Goal: Task Accomplishment & Management: Use online tool/utility

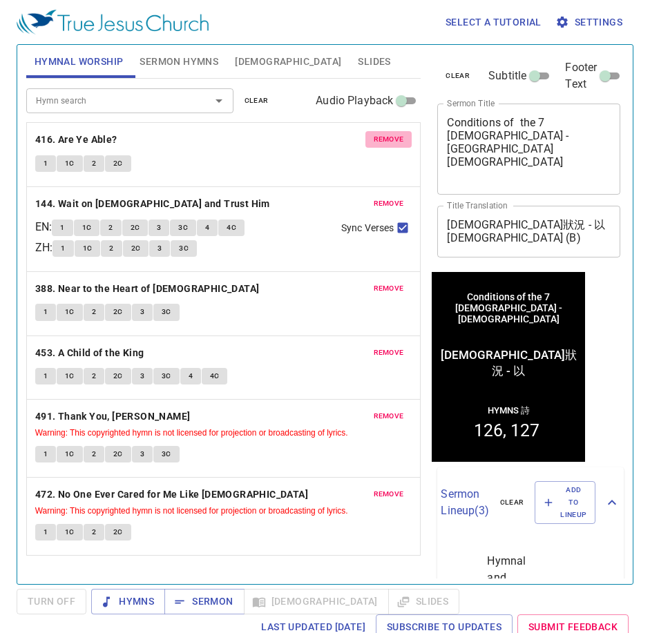
click at [383, 138] on span "remove" at bounding box center [389, 139] width 30 height 12
click at [383, 198] on span "remove" at bounding box center [389, 204] width 30 height 12
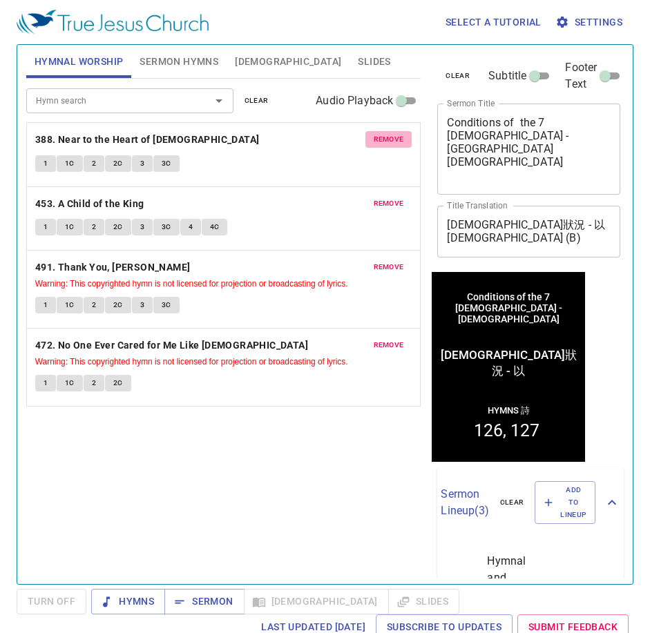
click at [383, 138] on span "remove" at bounding box center [389, 139] width 30 height 12
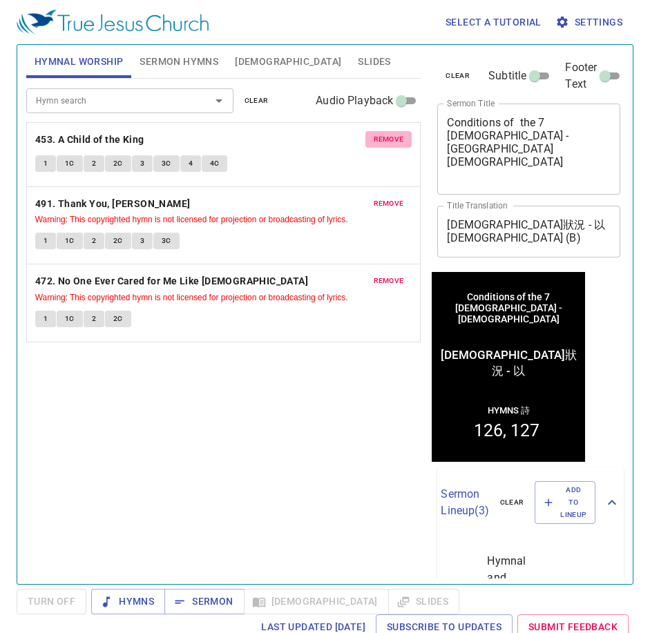
click at [383, 138] on span "remove" at bounding box center [389, 139] width 30 height 12
click at [383, 198] on span "remove" at bounding box center [389, 204] width 30 height 12
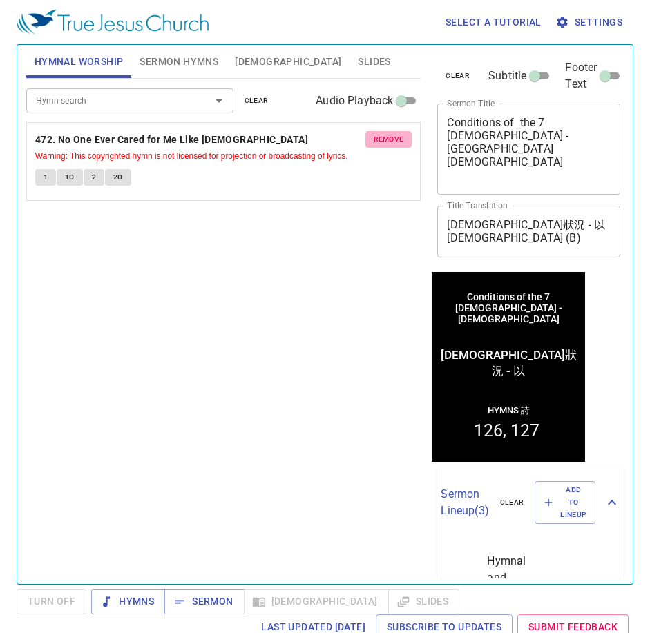
click at [383, 138] on span "remove" at bounding box center [389, 139] width 30 height 12
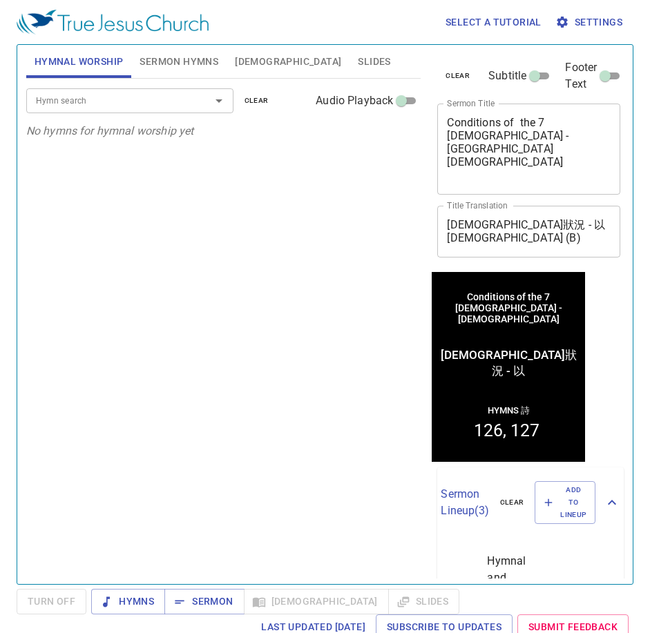
click at [383, 138] on p "No hymns for hymnal worship yet" at bounding box center [223, 131] width 395 height 17
click at [190, 65] on span "Sermon Hymns" at bounding box center [179, 61] width 79 height 17
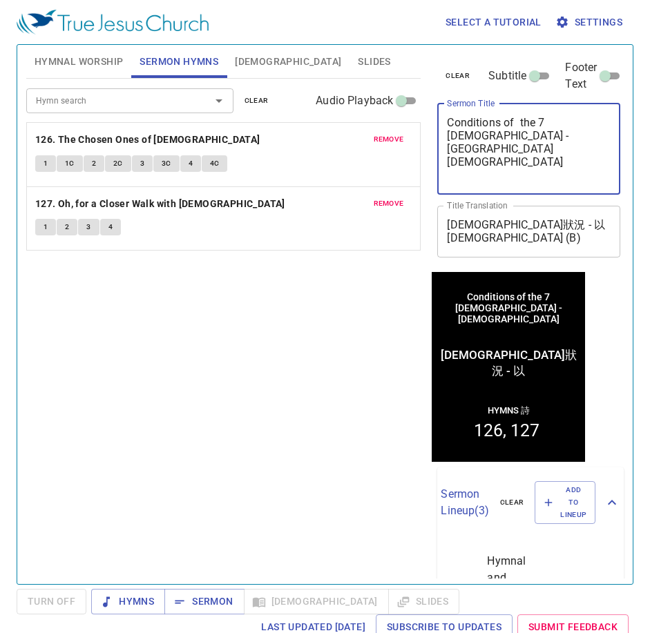
drag, startPoint x: 452, startPoint y: 120, endPoint x: 544, endPoint y: 193, distance: 117.5
click at [544, 193] on div "Conditions of the 7 churches - Ephesus church x Sermon Title" at bounding box center [528, 149] width 183 height 91
type textarea "C"
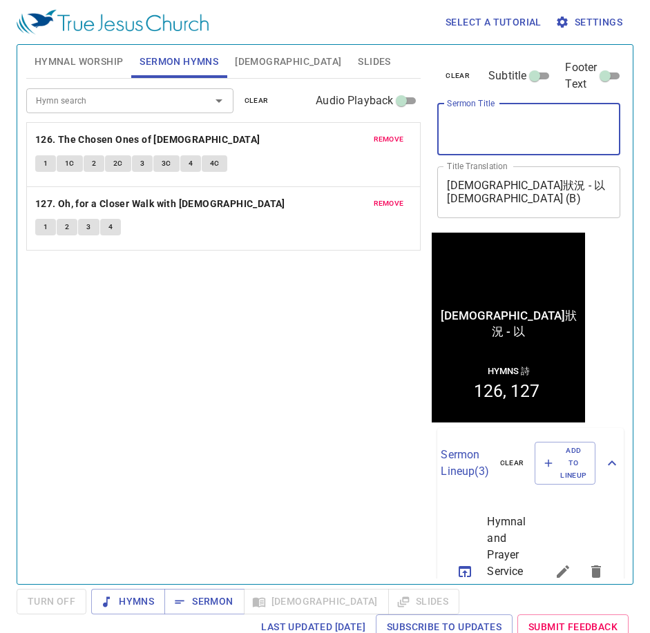
paste textarea "The Foundation of Spiritual Life"
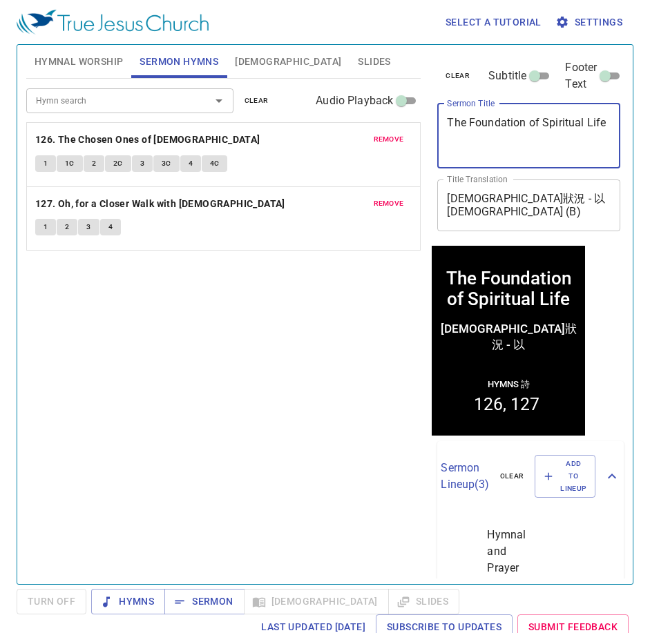
type textarea "The Foundation of Spiritual Life"
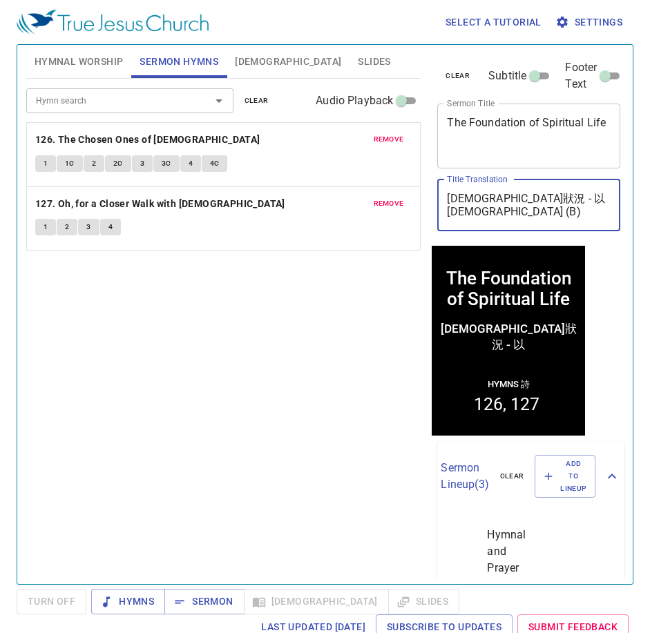
drag, startPoint x: 449, startPoint y: 202, endPoint x: 589, endPoint y: 202, distance: 140.2
click at [589, 202] on textarea "七教會狀況 - 以弗所教會 (B)" at bounding box center [529, 205] width 164 height 26
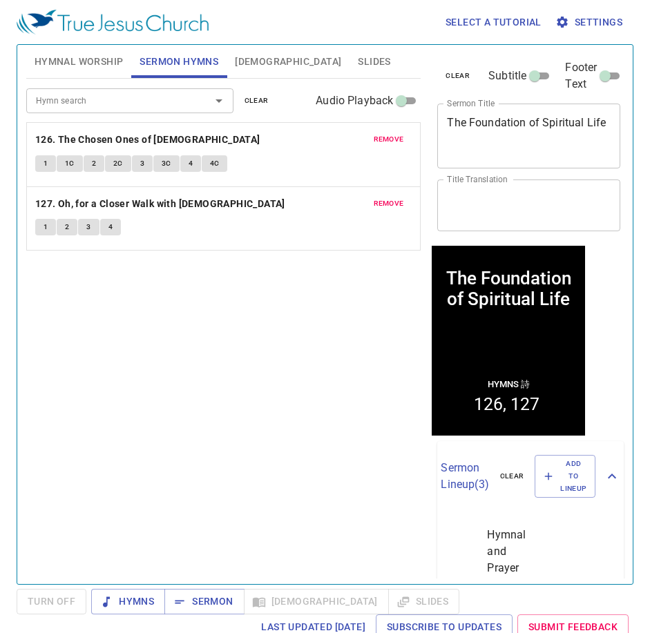
click at [459, 205] on textarea "Title Translation" at bounding box center [529, 205] width 164 height 26
paste textarea "屬靈生命的根基 - 禱告"
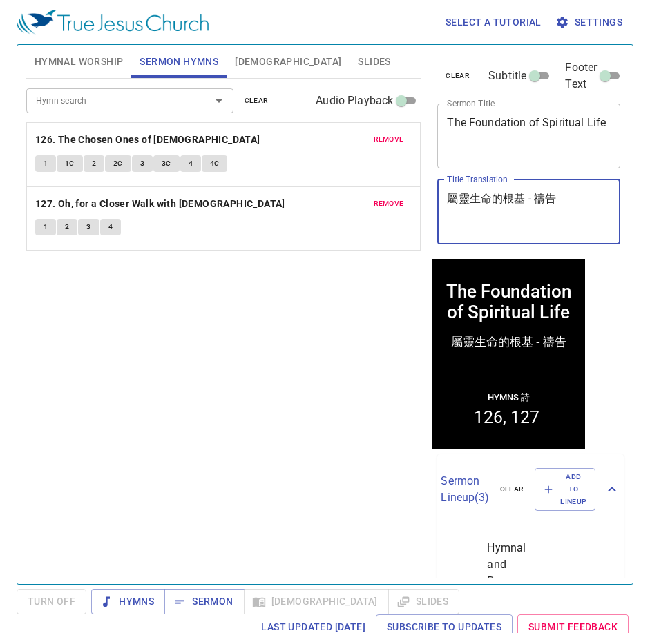
type textarea "屬靈生命的根基 - 禱告"
click at [405, 137] on button "remove" at bounding box center [388, 139] width 47 height 17
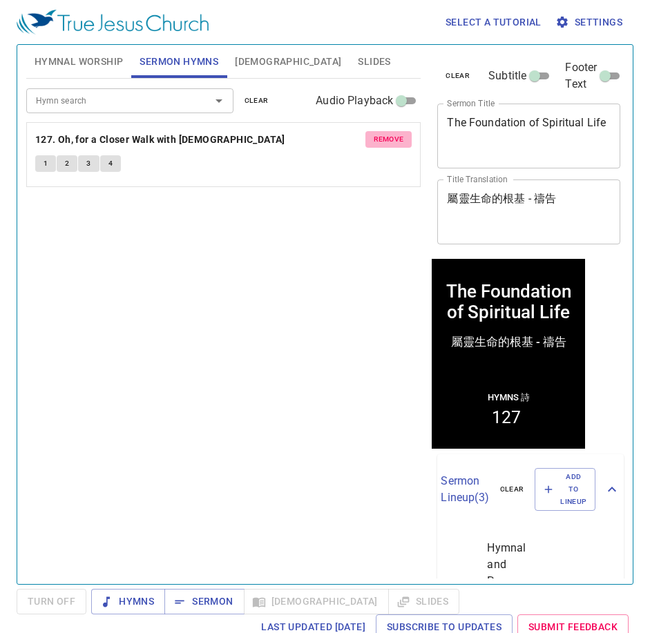
click at [405, 139] on button "remove" at bounding box center [388, 139] width 47 height 17
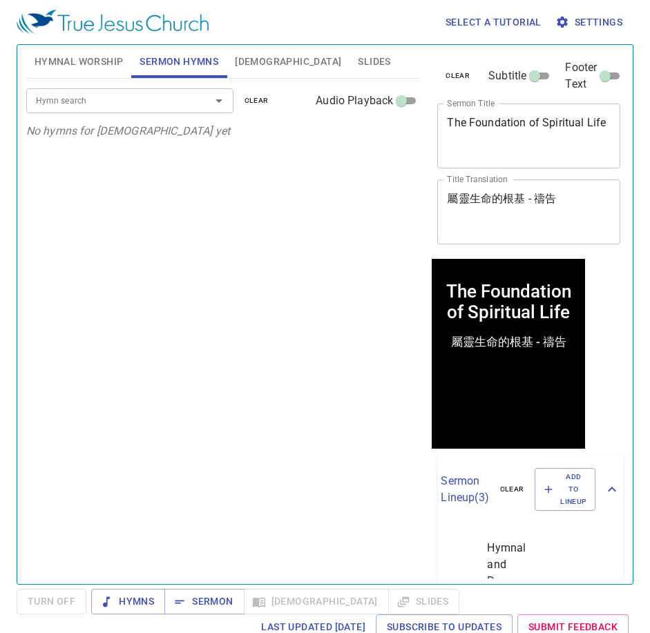
click at [193, 111] on div "Hymn search" at bounding box center [129, 100] width 207 height 24
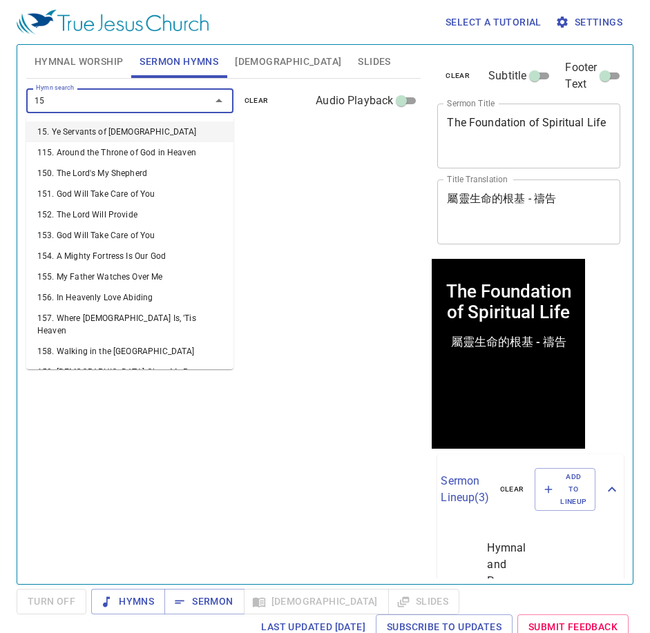
type input "154"
type input "157"
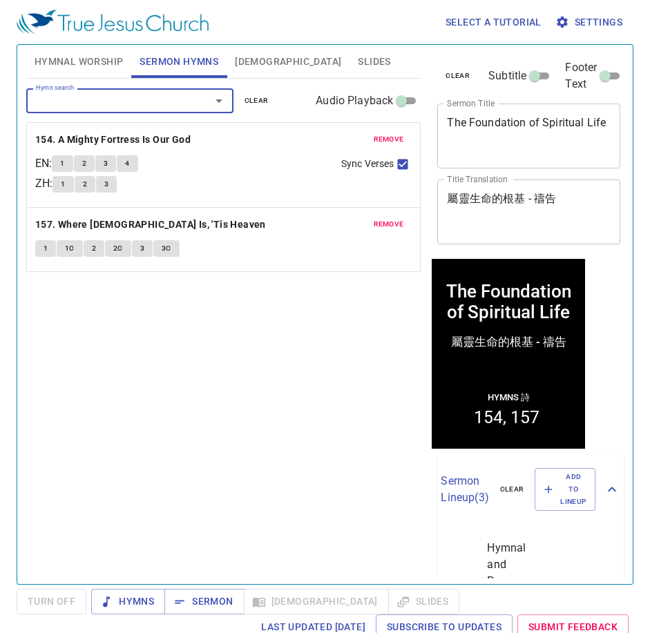
click at [98, 64] on span "Hymnal Worship" at bounding box center [79, 61] width 89 height 17
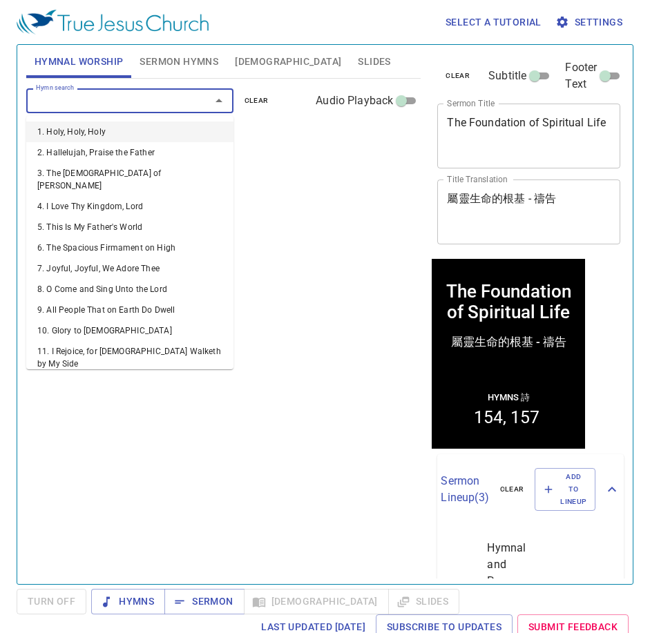
click at [90, 104] on input "Hymn search" at bounding box center [109, 101] width 158 height 16
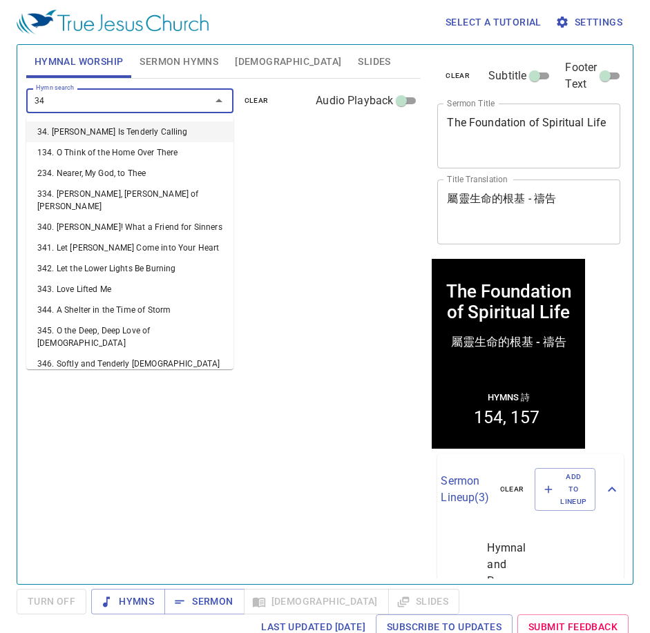
type input "343"
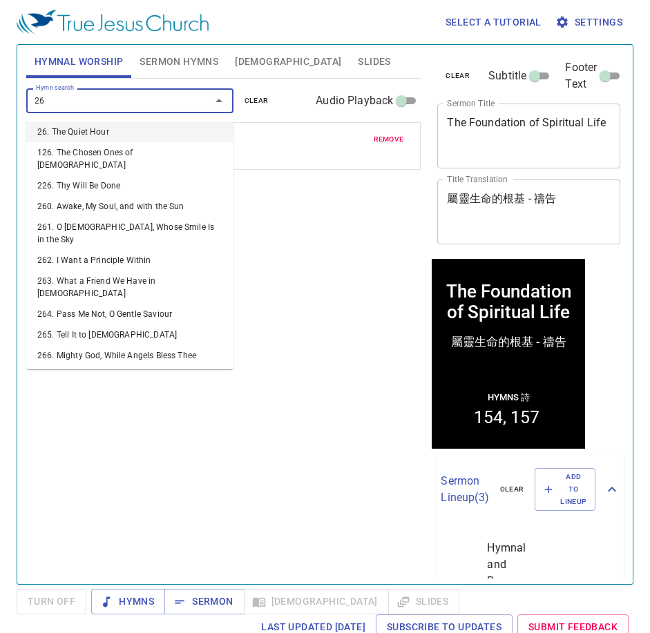
type input "264"
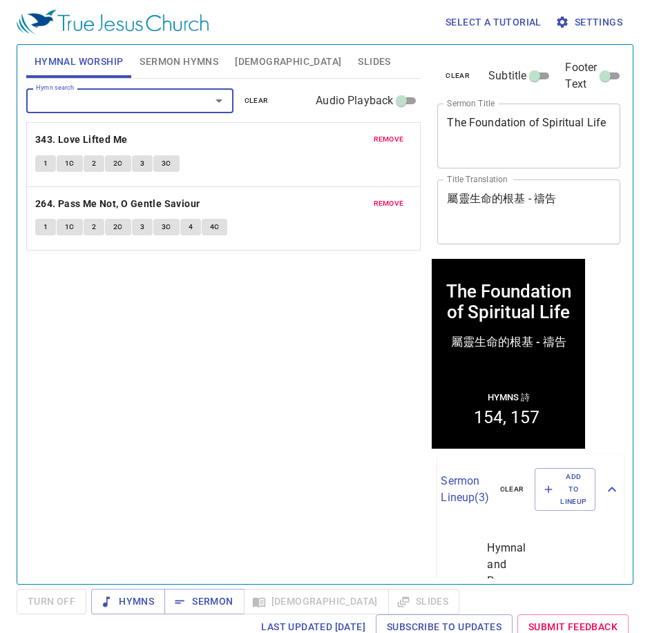
click at [193, 66] on span "Sermon Hymns" at bounding box center [179, 61] width 79 height 17
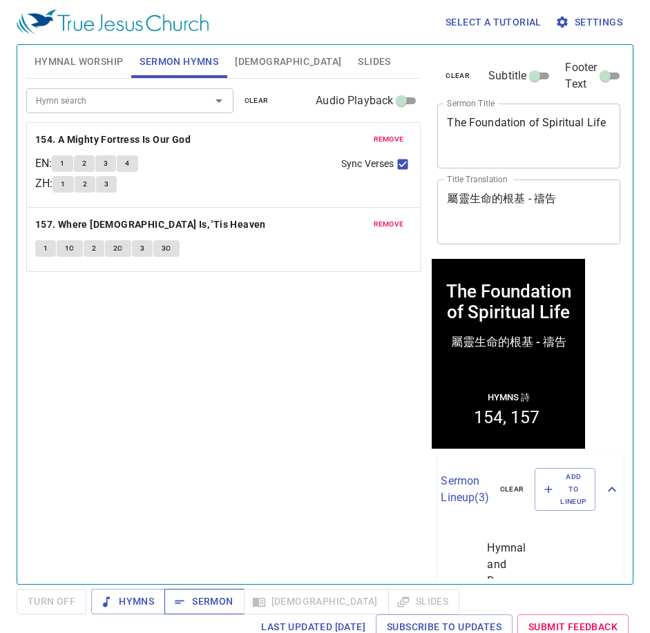
click at [208, 602] on span "Sermon" at bounding box center [203, 601] width 57 height 17
click at [249, 65] on span "[DEMOGRAPHIC_DATA]" at bounding box center [288, 61] width 106 height 17
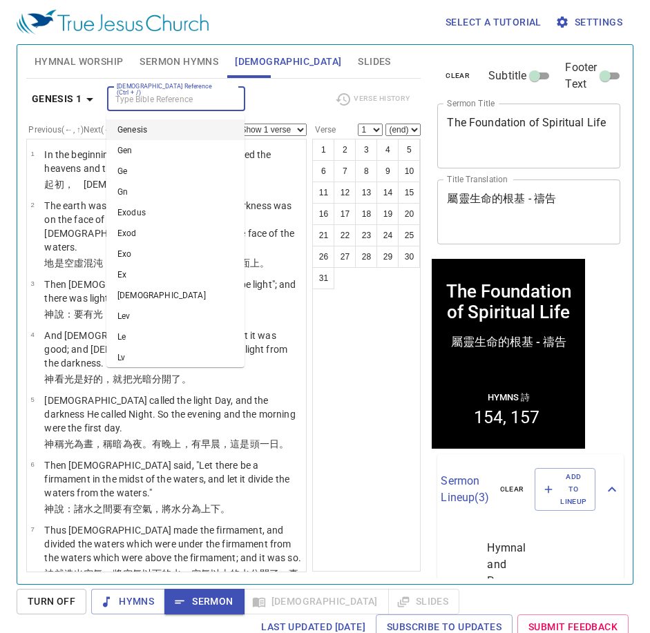
click at [157, 98] on input "[DEMOGRAPHIC_DATA] Reference (Ctrl + /)" at bounding box center [164, 99] width 107 height 16
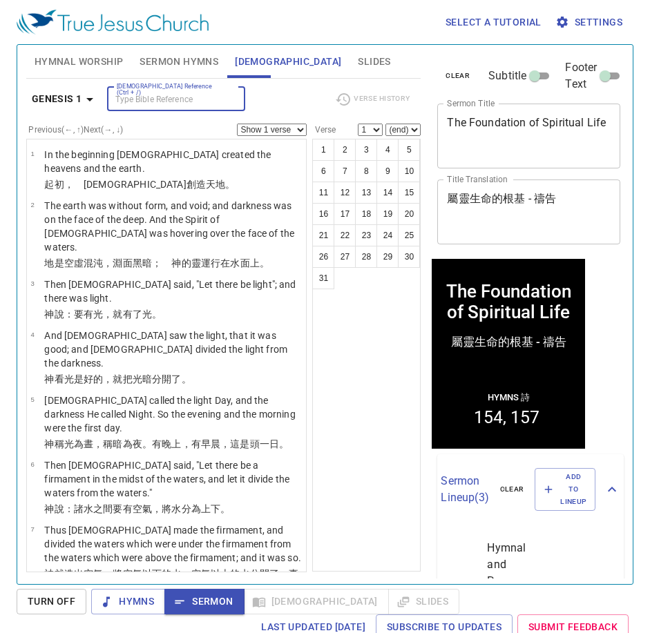
click at [145, 103] on input "[DEMOGRAPHIC_DATA] Reference (Ctrl + /)" at bounding box center [164, 99] width 107 height 16
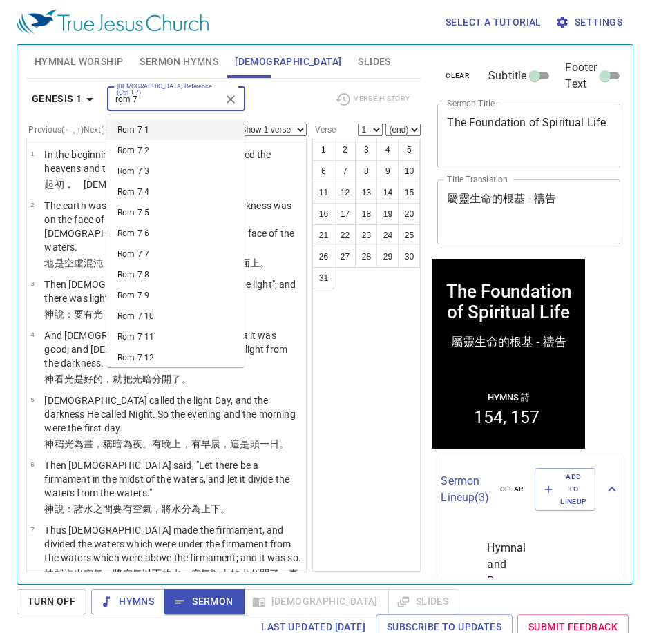
type input "rom 7"
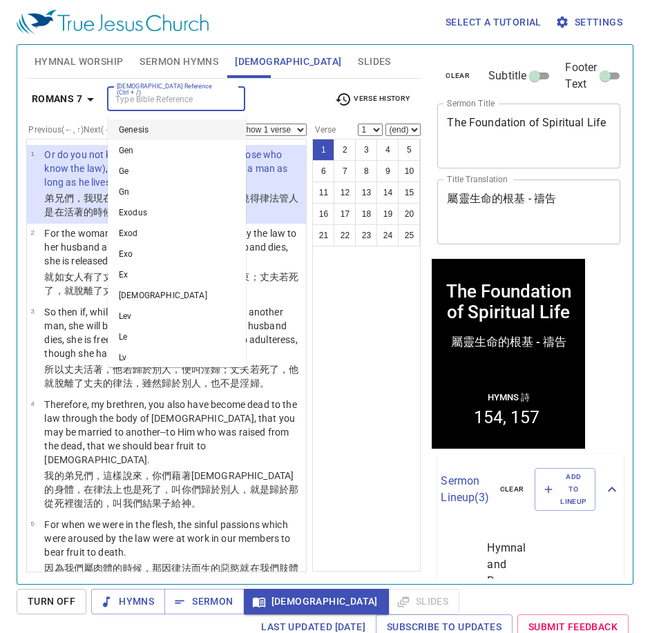
click at [151, 99] on input "[DEMOGRAPHIC_DATA] Reference (Ctrl + /)" at bounding box center [164, 99] width 107 height 16
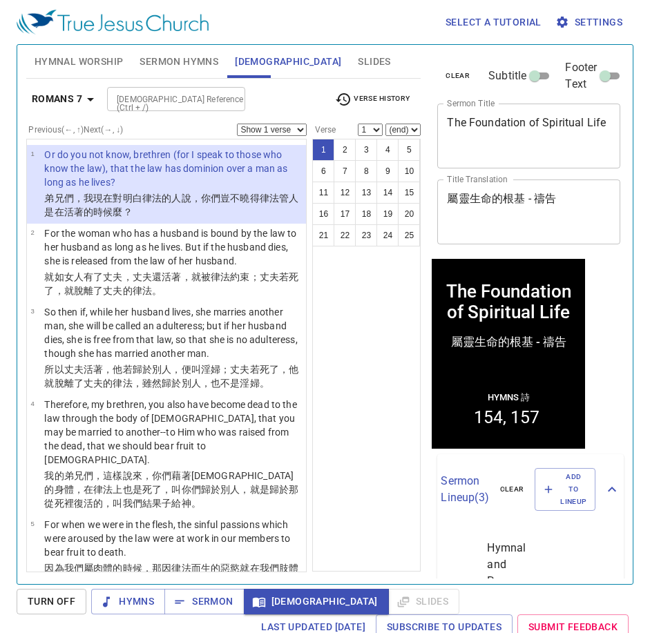
click at [353, 318] on div "1 2 3 4 5 6 7 8 9 10 11 12 13 14 15 16 17 18 19 20 21 22 23 24 25" at bounding box center [366, 355] width 108 height 433
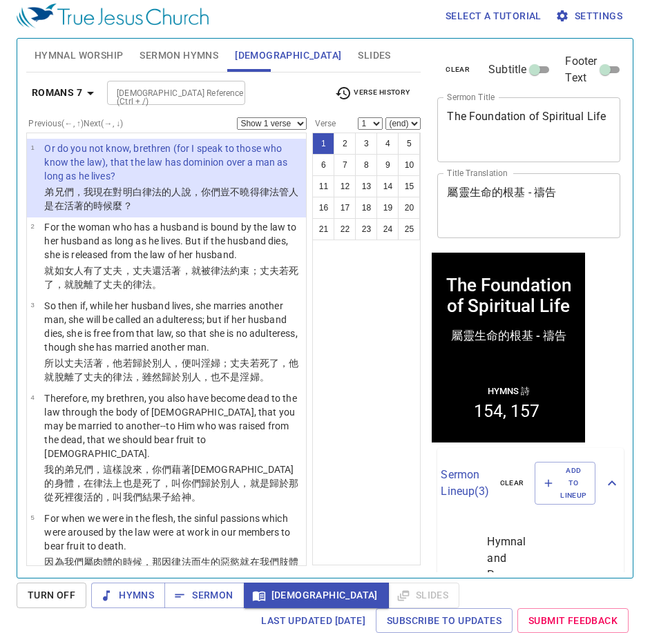
scroll to position [171, 0]
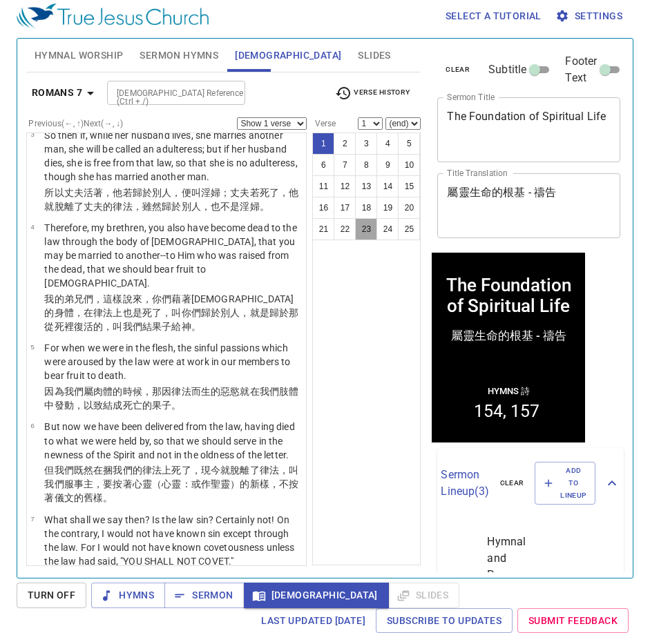
click at [360, 234] on button "23" at bounding box center [366, 229] width 22 height 22
select select "23"
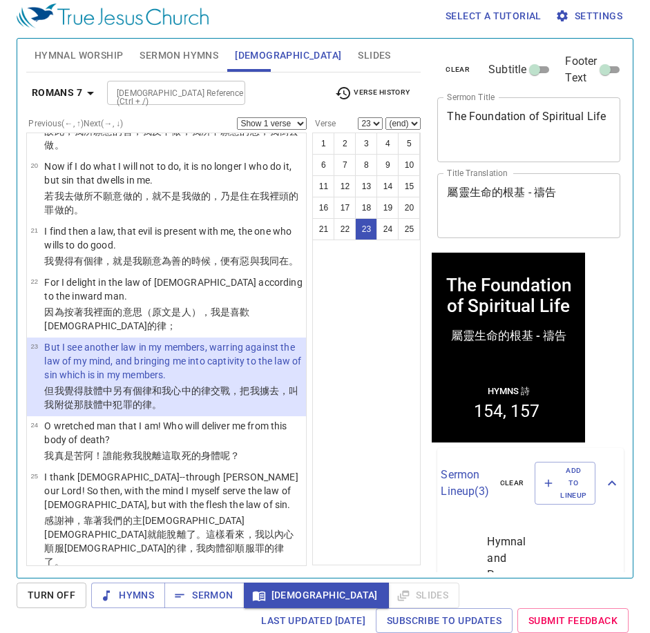
click at [397, 123] on select "(end) 24 25" at bounding box center [402, 123] width 35 height 12
select select "25"
click at [385, 117] on select "(end) 24 25" at bounding box center [402, 123] width 35 height 12
click at [371, 504] on div "1 2 3 4 5 6 7 8 9 10 11 12 13 14 15 16 17 18 19 20 21 22 23 24 25" at bounding box center [366, 349] width 108 height 433
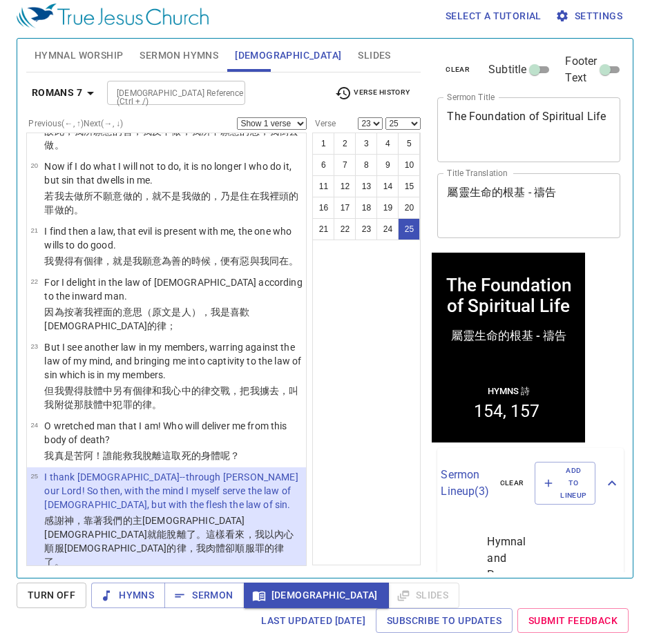
click at [193, 54] on span "Sermon Hymns" at bounding box center [179, 55] width 79 height 17
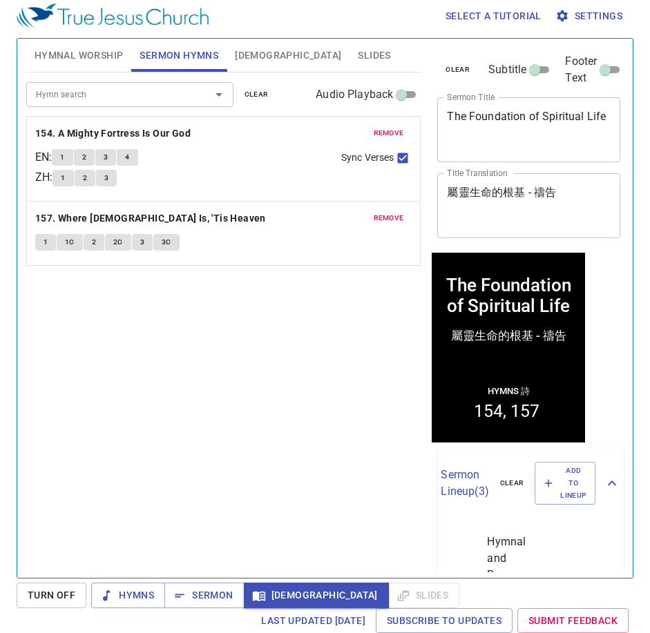
click at [97, 57] on span "Hymnal Worship" at bounding box center [79, 55] width 89 height 17
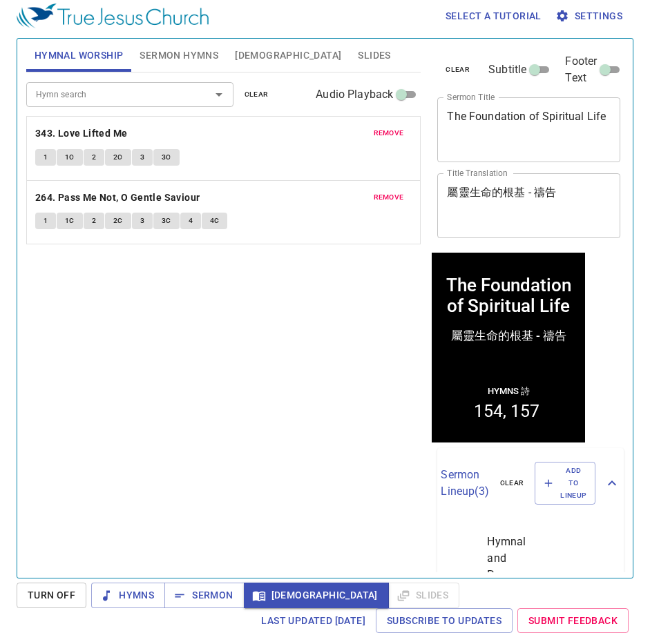
click at [146, 364] on div "Hymn search Hymn search clear Audio Playback remove 343. Love Lifted Me 1 1C 2 …" at bounding box center [223, 320] width 395 height 494
click at [288, 401] on div "Hymn search Hymn search clear Audio Playback remove 343. Love Lifted Me 1 1C 2 …" at bounding box center [223, 320] width 395 height 494
click at [205, 60] on span "Sermon Hymns" at bounding box center [179, 55] width 79 height 17
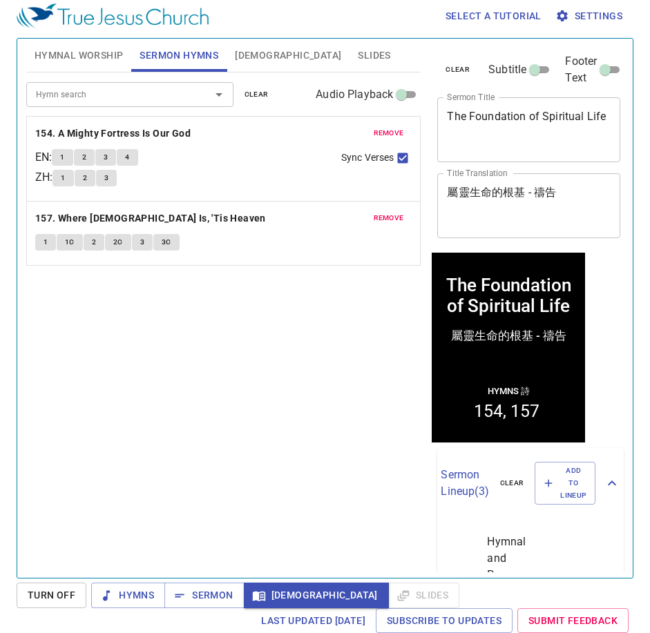
click at [115, 62] on span "Hymnal Worship" at bounding box center [79, 55] width 89 height 17
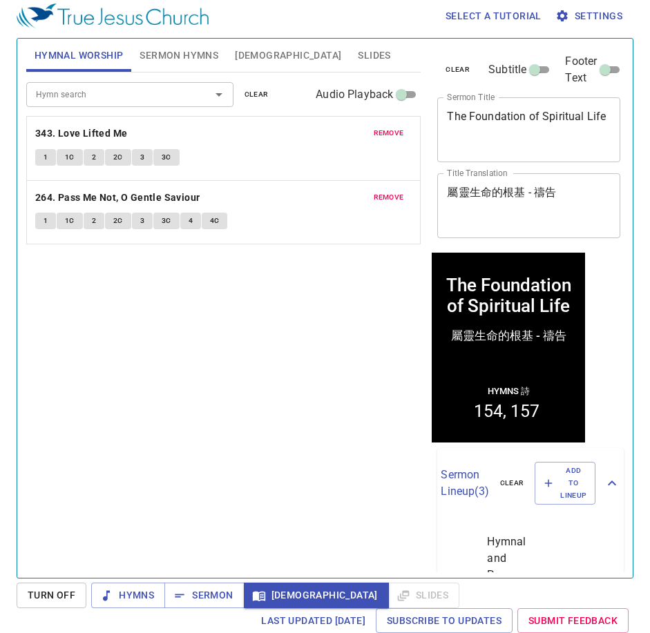
click at [182, 64] on span "Sermon Hymns" at bounding box center [179, 55] width 79 height 17
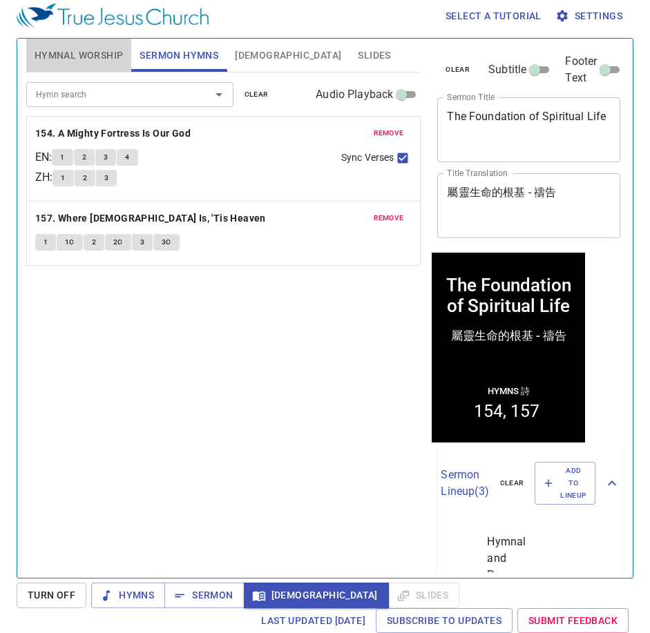
click at [67, 50] on span "Hymnal Worship" at bounding box center [79, 55] width 89 height 17
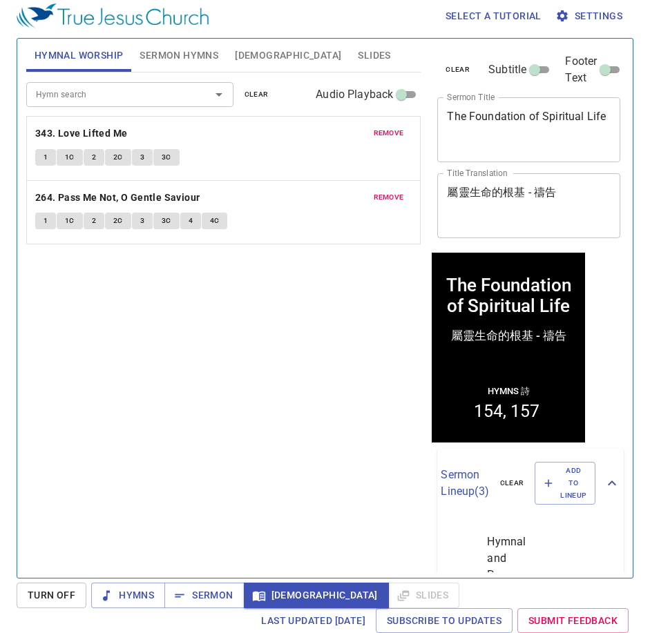
click at [176, 362] on div "Hymn search Hymn search clear Audio Playback remove 343. Love Lifted Me 1 1C 2 …" at bounding box center [223, 320] width 395 height 494
click at [124, 597] on span "Hymns" at bounding box center [128, 595] width 52 height 17
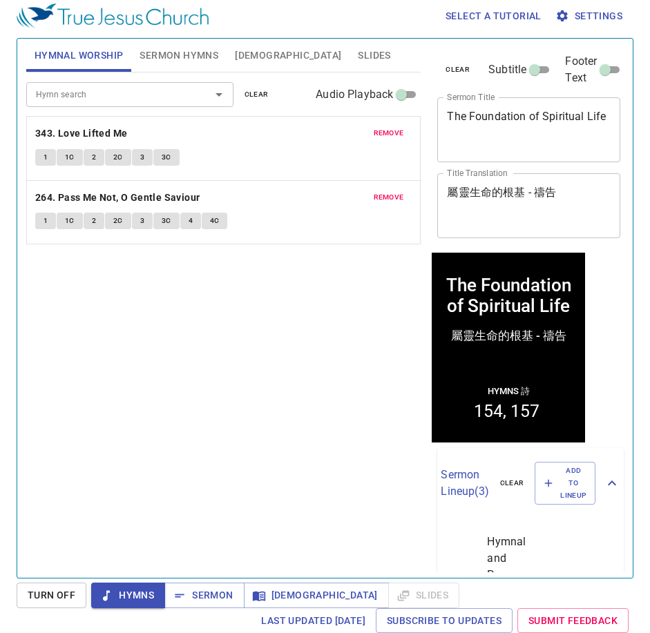
click at [304, 199] on p "264. Pass Me Not, O Gentle Saviour" at bounding box center [223, 197] width 377 height 17
click at [233, 297] on div "Hymn search Hymn search clear Audio Playback remove 343. Love Lifted Me 1 1C 2 …" at bounding box center [223, 320] width 395 height 494
click at [99, 252] on div "Hymn search Hymn search clear Audio Playback remove 343. Love Lifted Me 1 1C 2 …" at bounding box center [223, 320] width 395 height 494
click at [99, 137] on b "343. Love Lifted Me" at bounding box center [81, 133] width 93 height 17
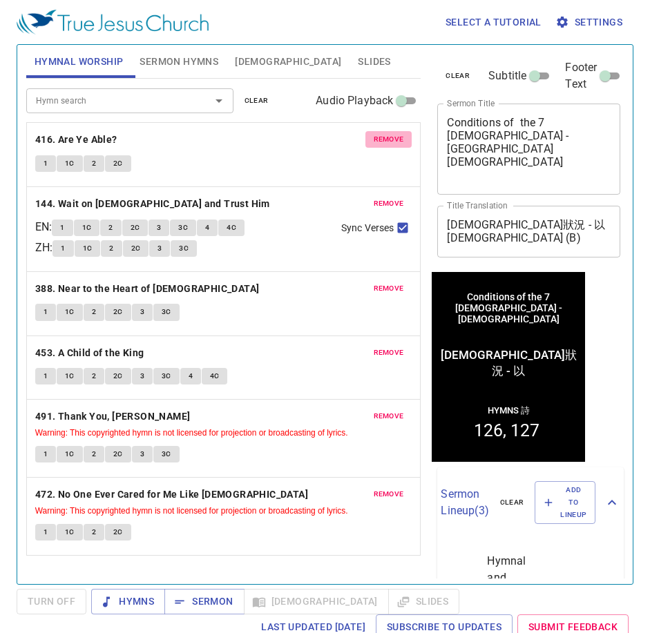
click at [388, 141] on span "remove" at bounding box center [389, 139] width 30 height 12
click at [388, 198] on span "remove" at bounding box center [389, 204] width 30 height 12
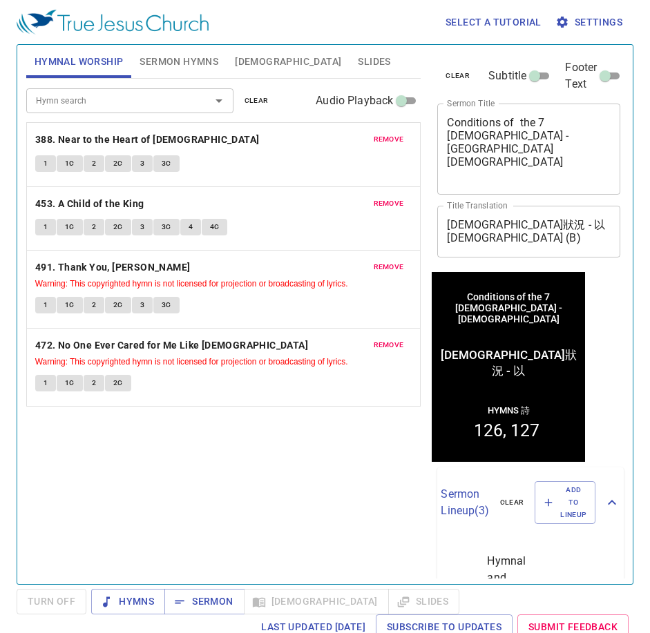
click at [388, 141] on span "remove" at bounding box center [389, 139] width 30 height 12
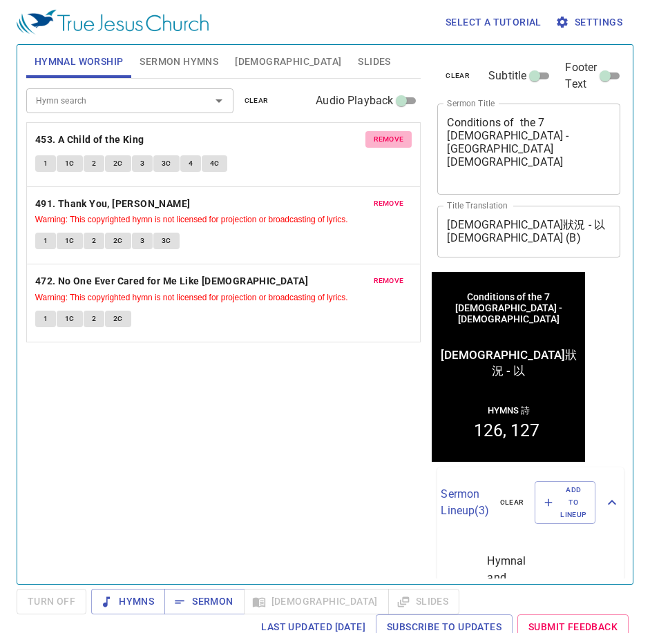
click at [388, 141] on span "remove" at bounding box center [389, 139] width 30 height 12
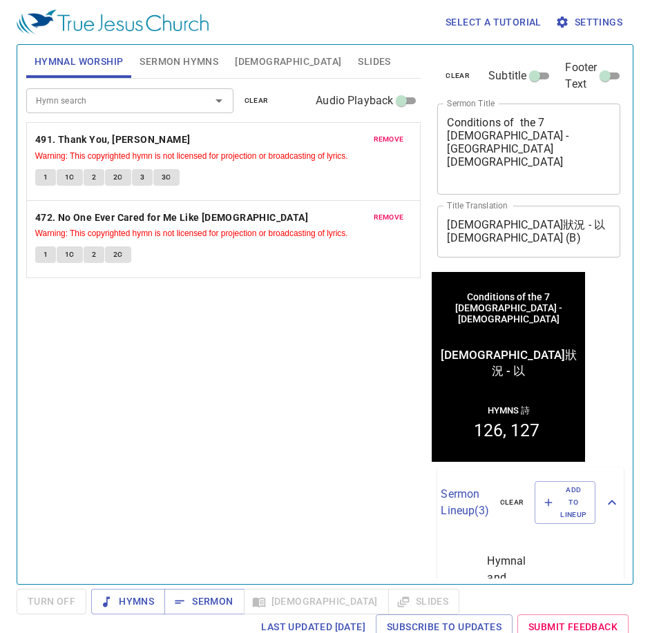
click at [388, 141] on span "remove" at bounding box center [389, 139] width 30 height 12
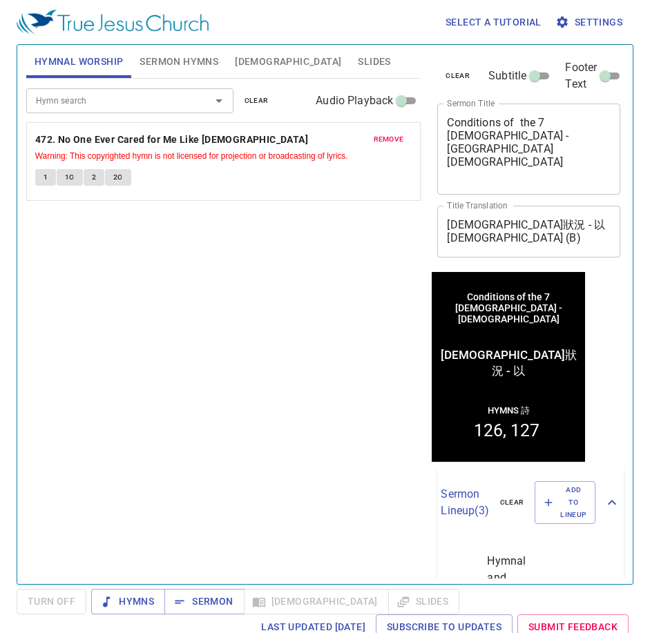
click at [184, 55] on span "Sermon Hymns" at bounding box center [179, 61] width 79 height 17
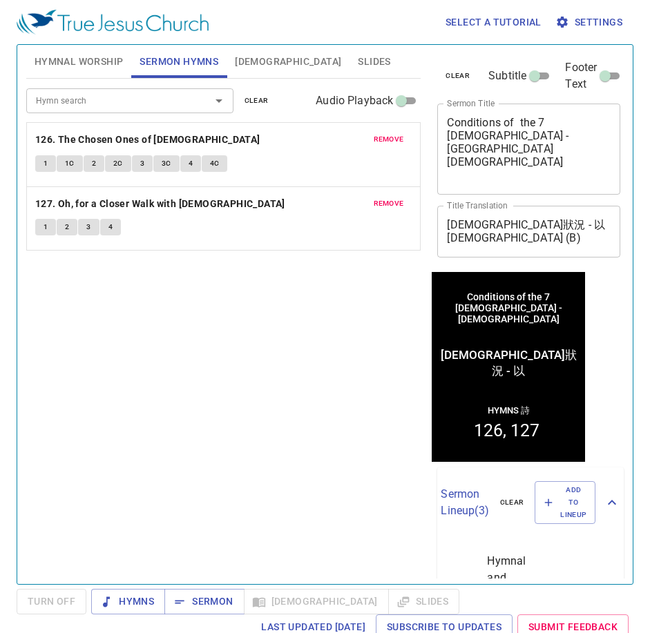
click at [386, 136] on span "remove" at bounding box center [389, 139] width 30 height 12
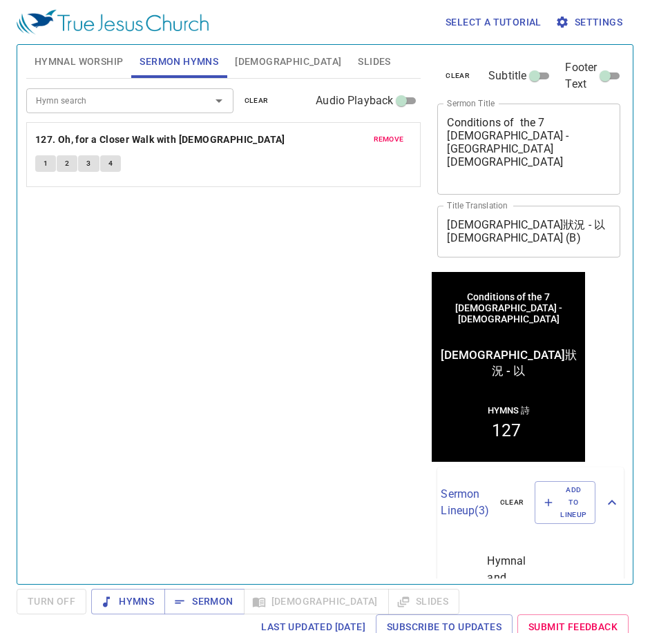
click at [386, 136] on span "remove" at bounding box center [389, 139] width 30 height 12
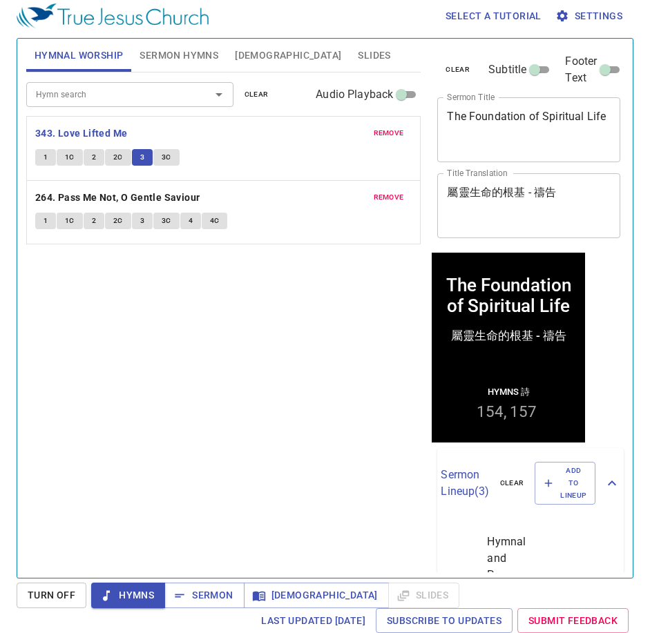
scroll to position [6, 0]
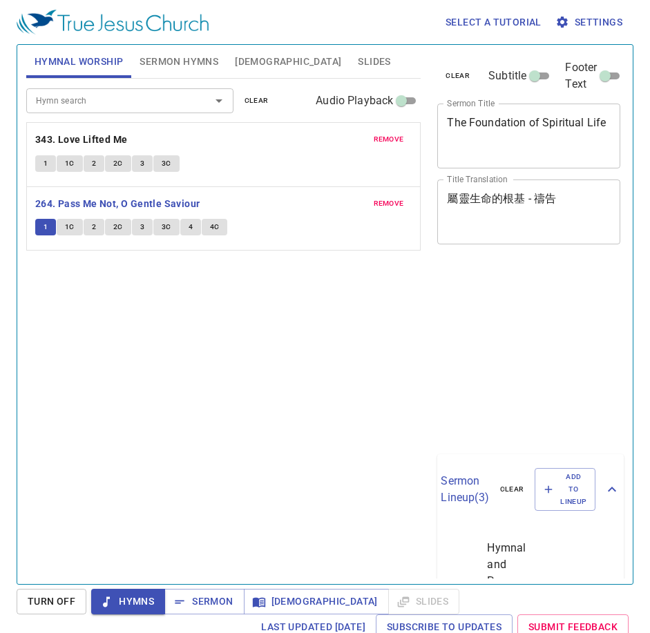
scroll to position [6, 0]
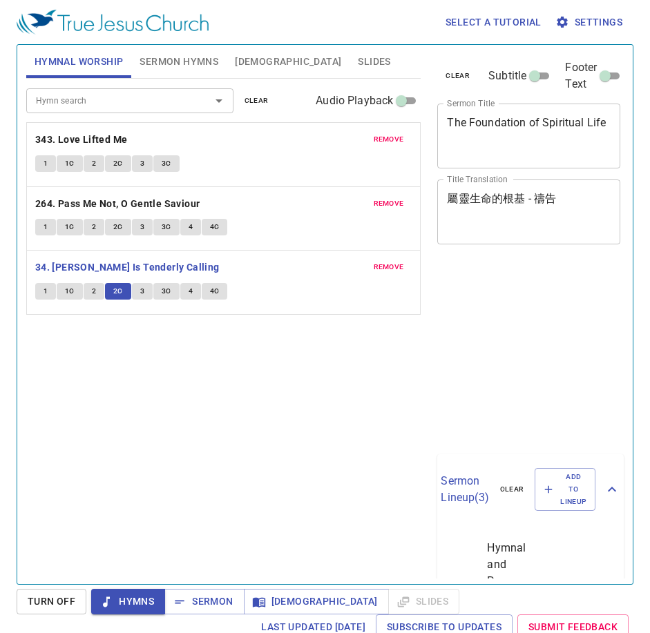
scroll to position [6, 0]
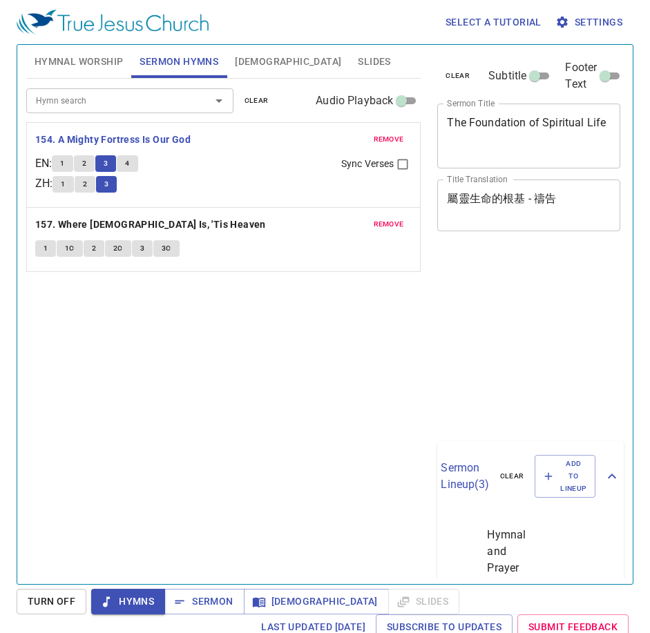
scroll to position [6, 0]
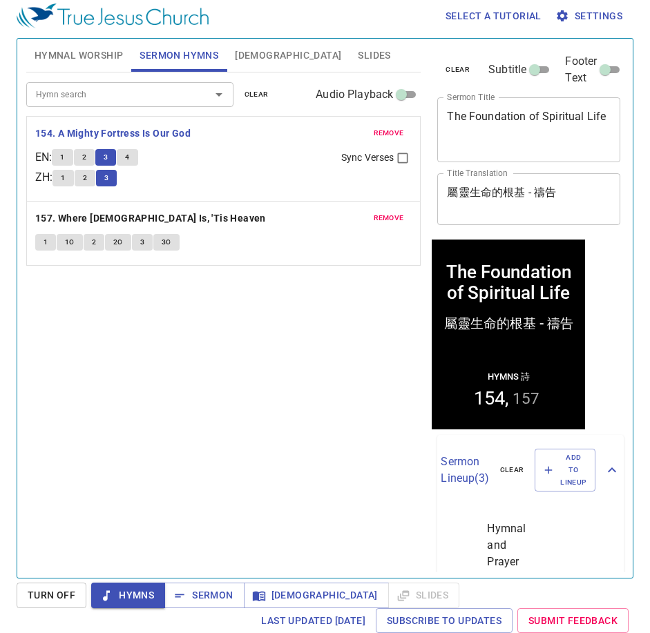
click at [129, 155] on span "4" at bounding box center [127, 157] width 4 height 12
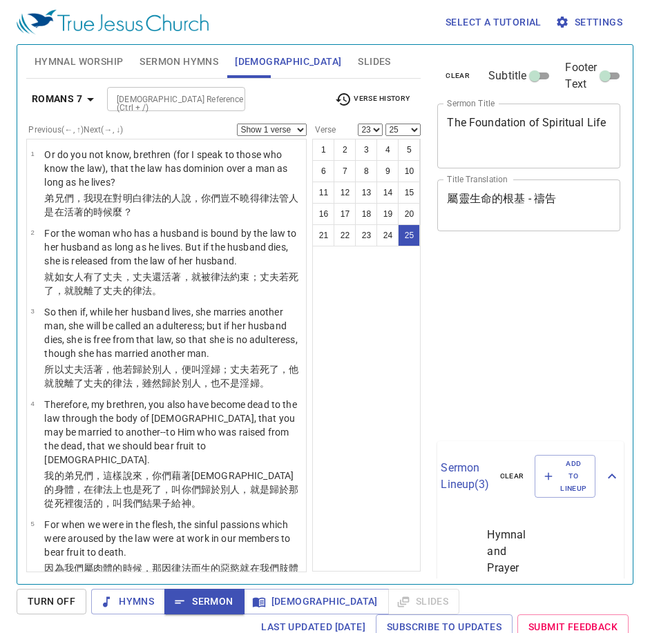
select select "23"
select select "25"
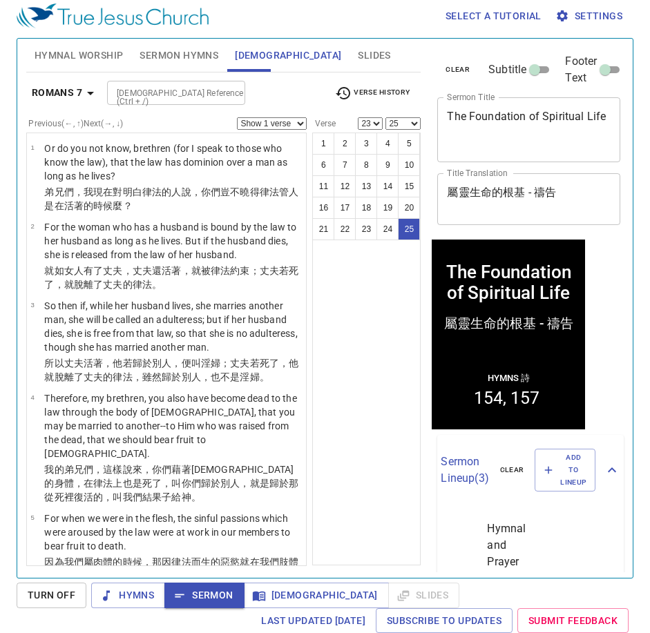
scroll to position [1410, 0]
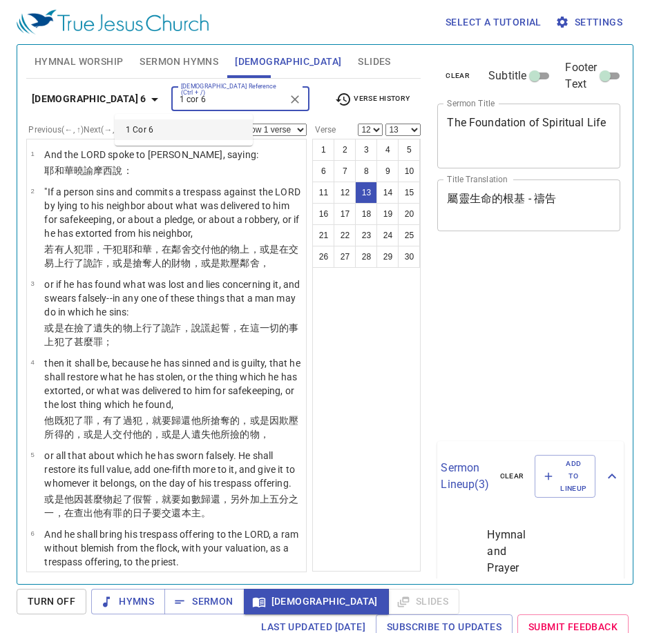
select select "12"
select select "13"
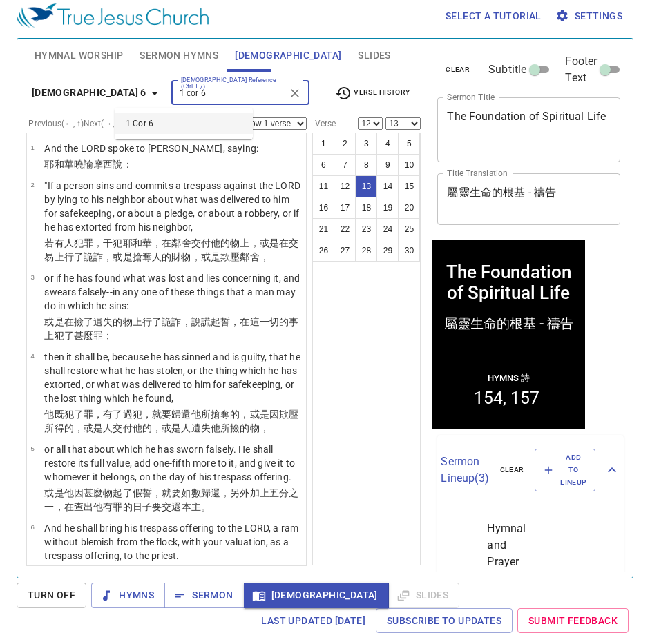
scroll to position [696, 0]
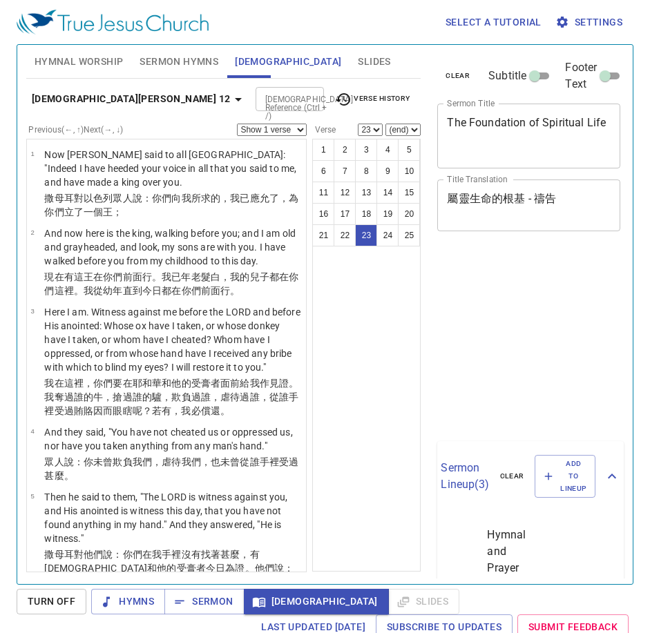
select select "23"
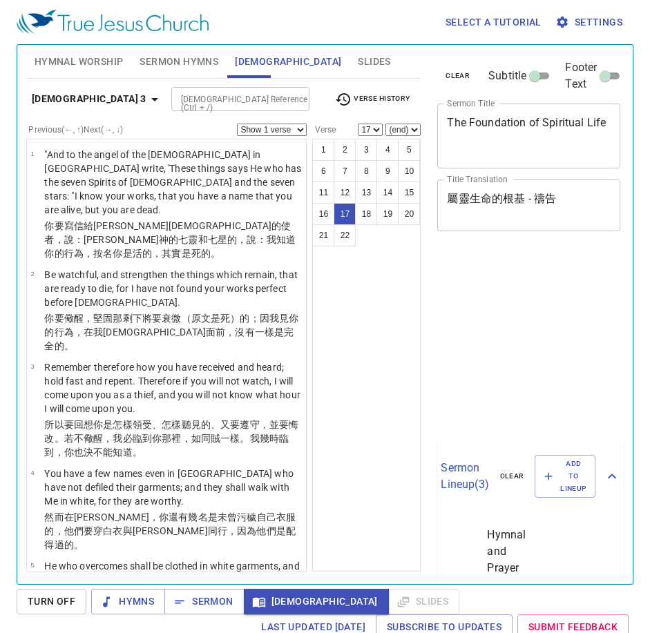
select select "17"
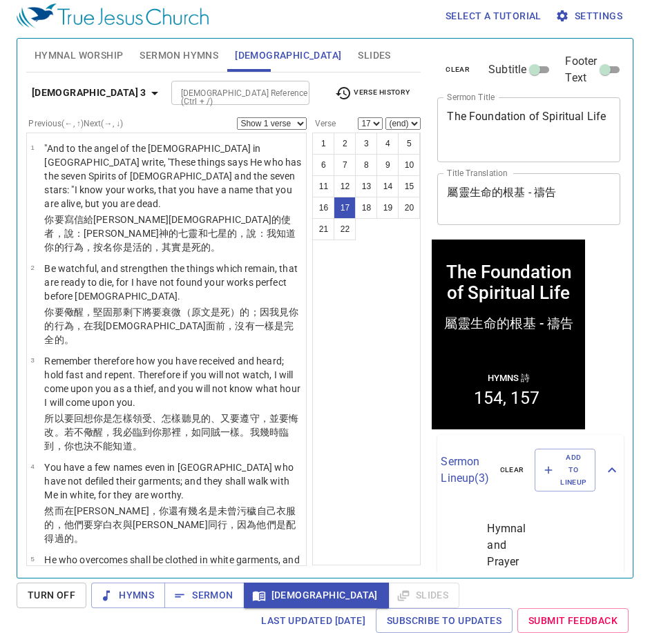
scroll to position [1146, 0]
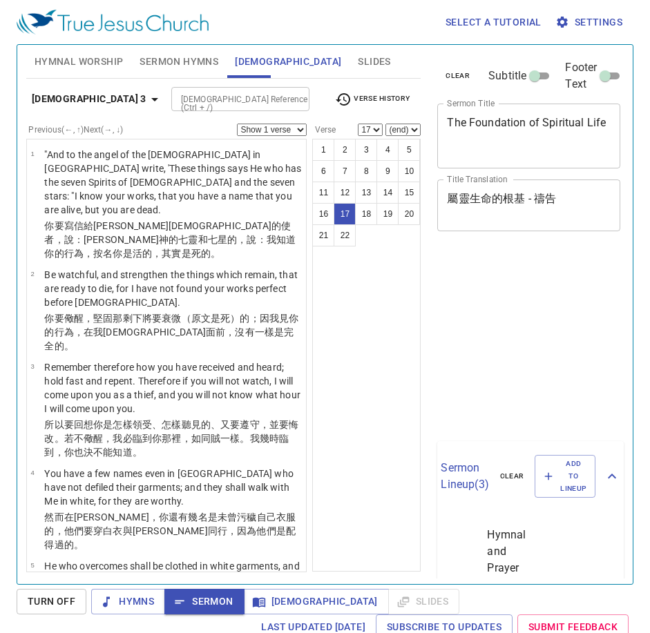
select select "17"
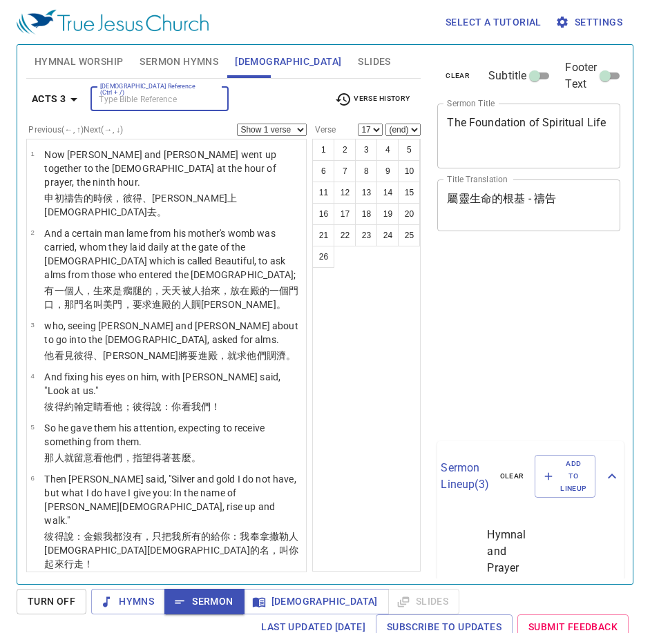
select select "17"
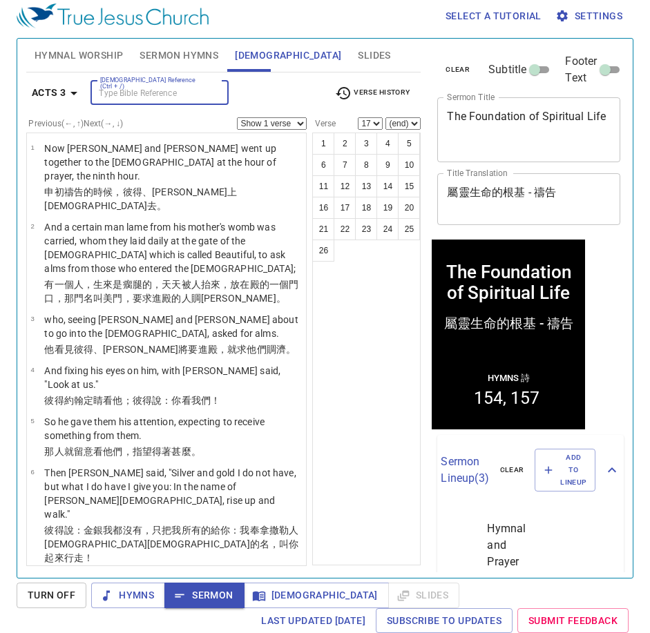
scroll to position [6, 0]
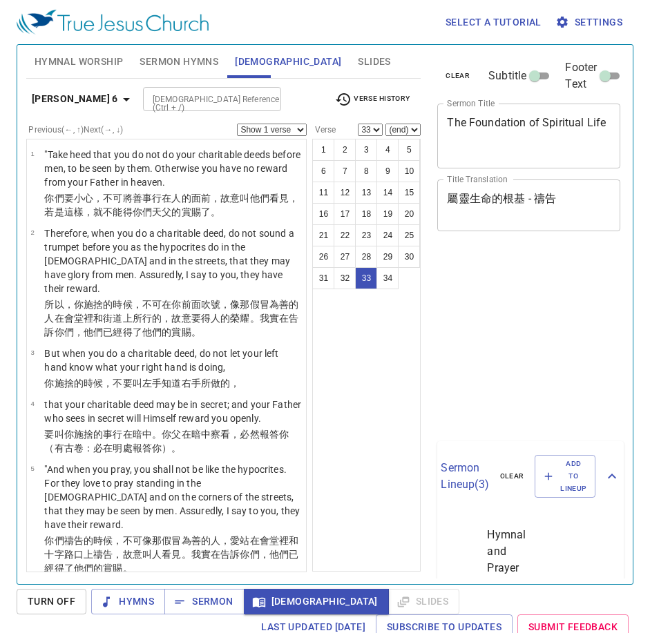
select select "33"
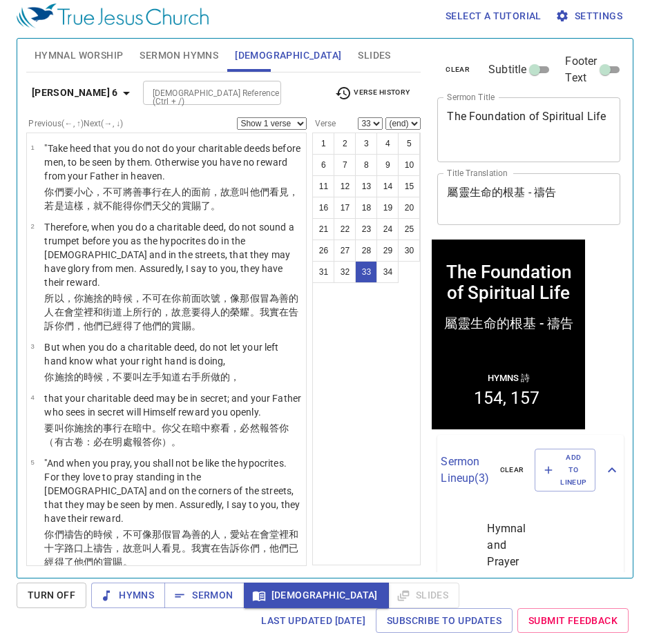
scroll to position [2022, 0]
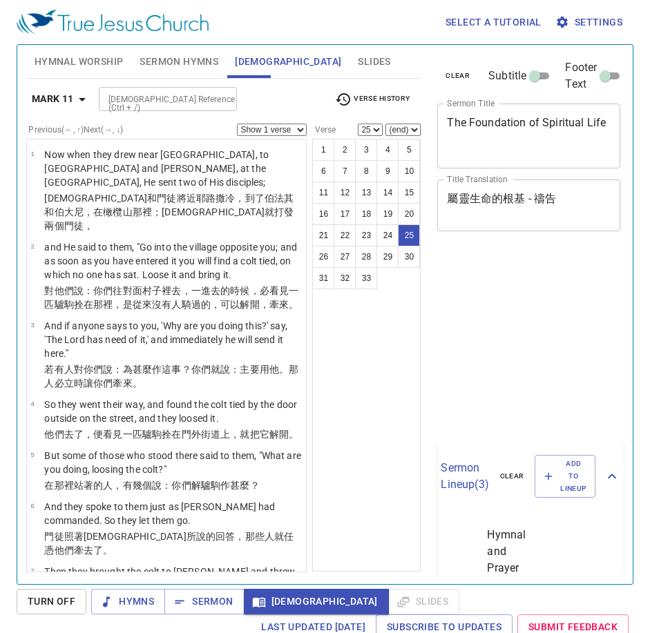
select select "25"
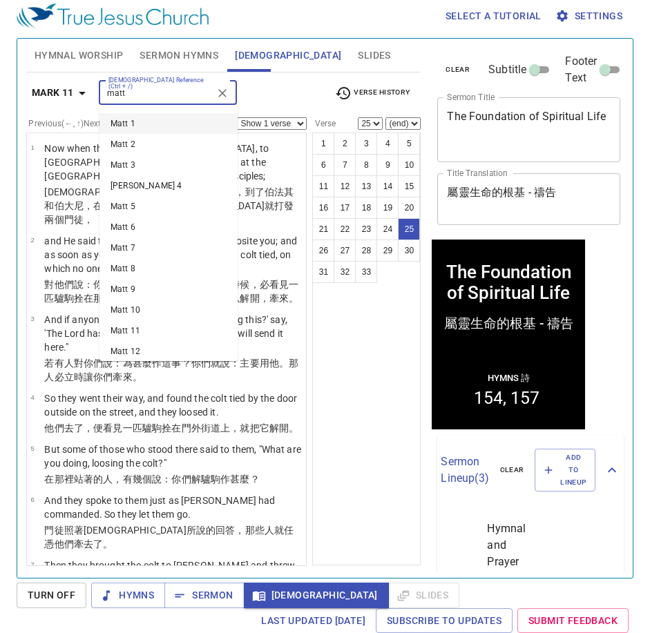
scroll to position [1581, 0]
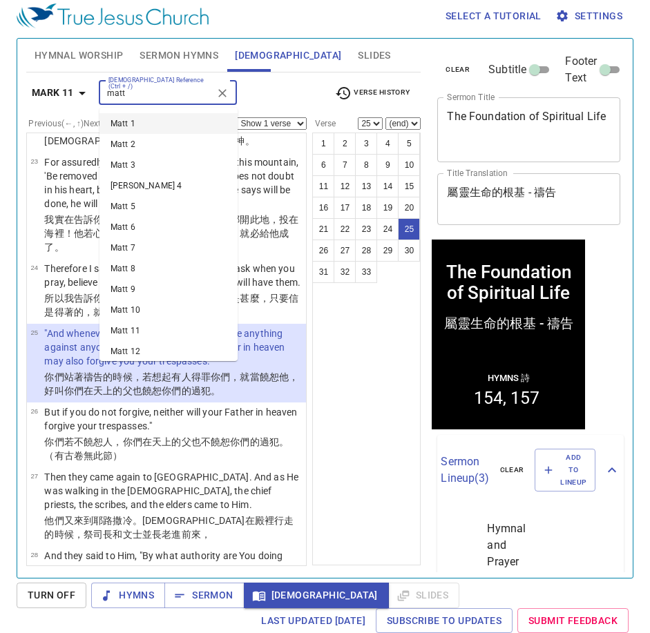
type input "matt"
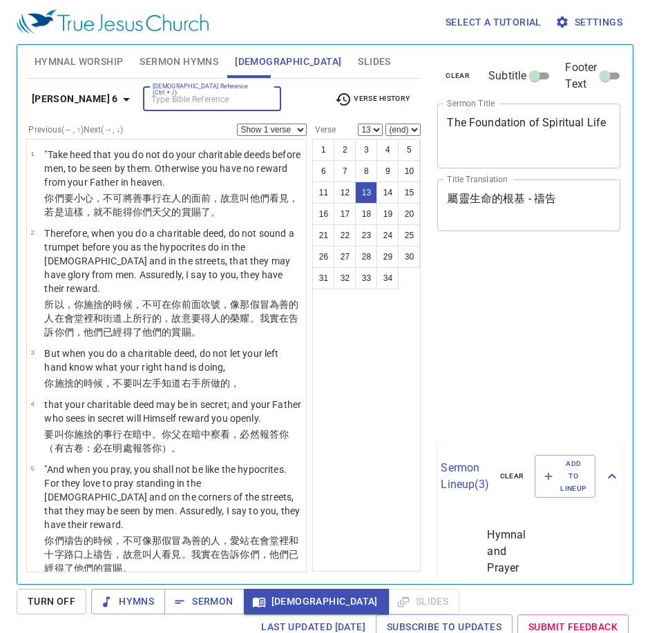
select select "13"
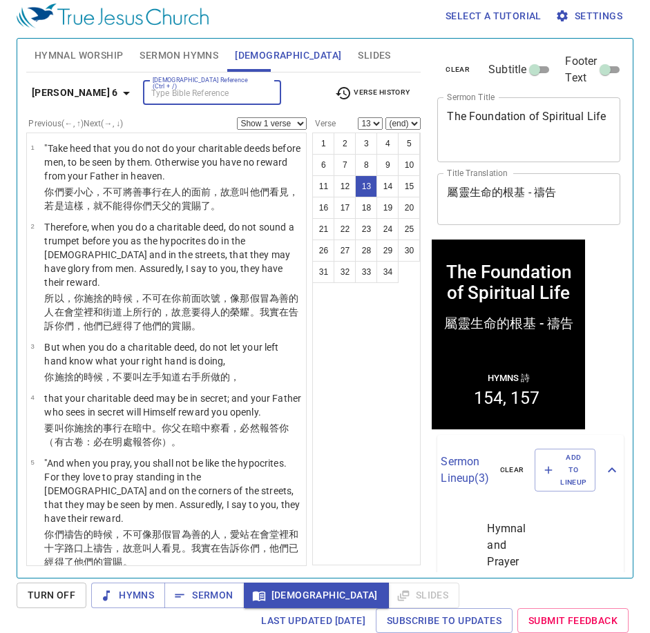
scroll to position [643, 0]
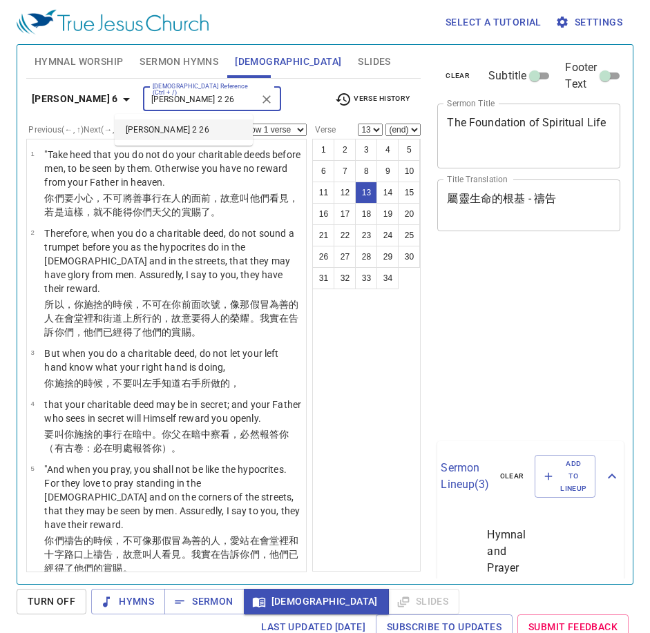
select select "13"
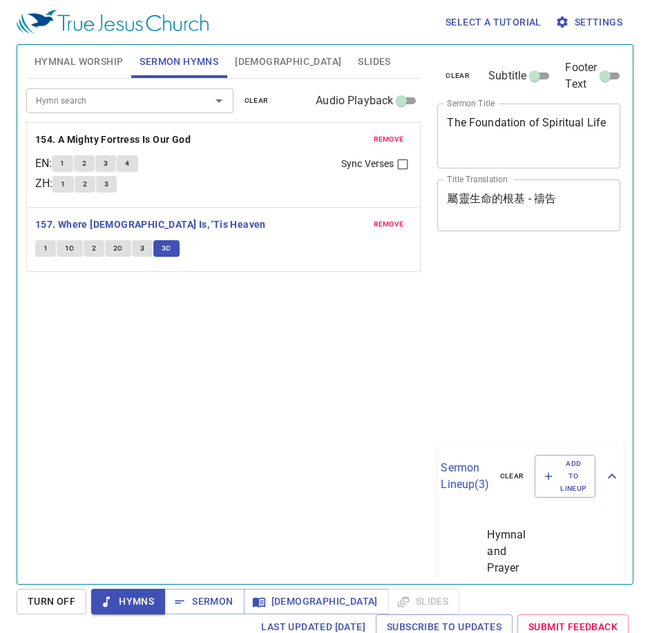
scroll to position [6, 0]
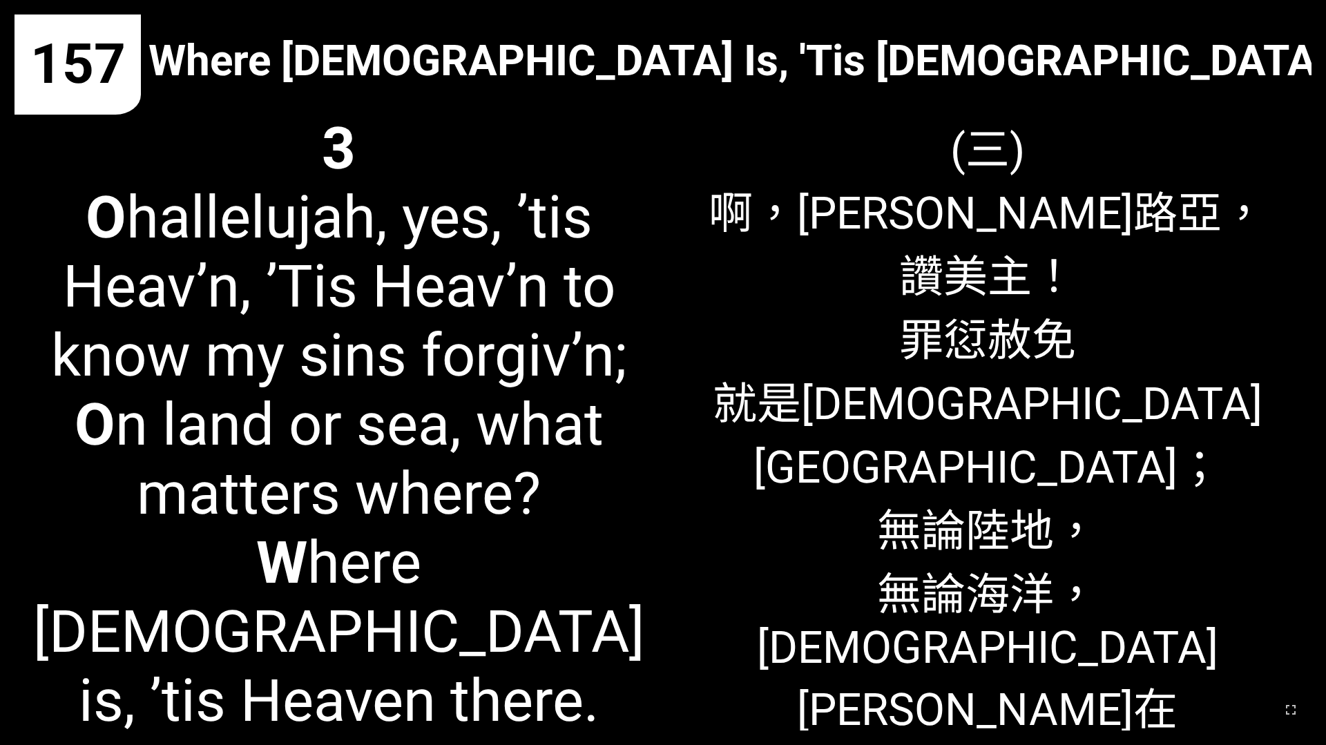
click at [837, 229] on span "(三) 啊，哈利路亞， 讚美主！ 罪愆赦免 就是神國； 無論陸地， 無論海洋， 耶穌同在 就是神國。" at bounding box center [987, 489] width 619 height 751
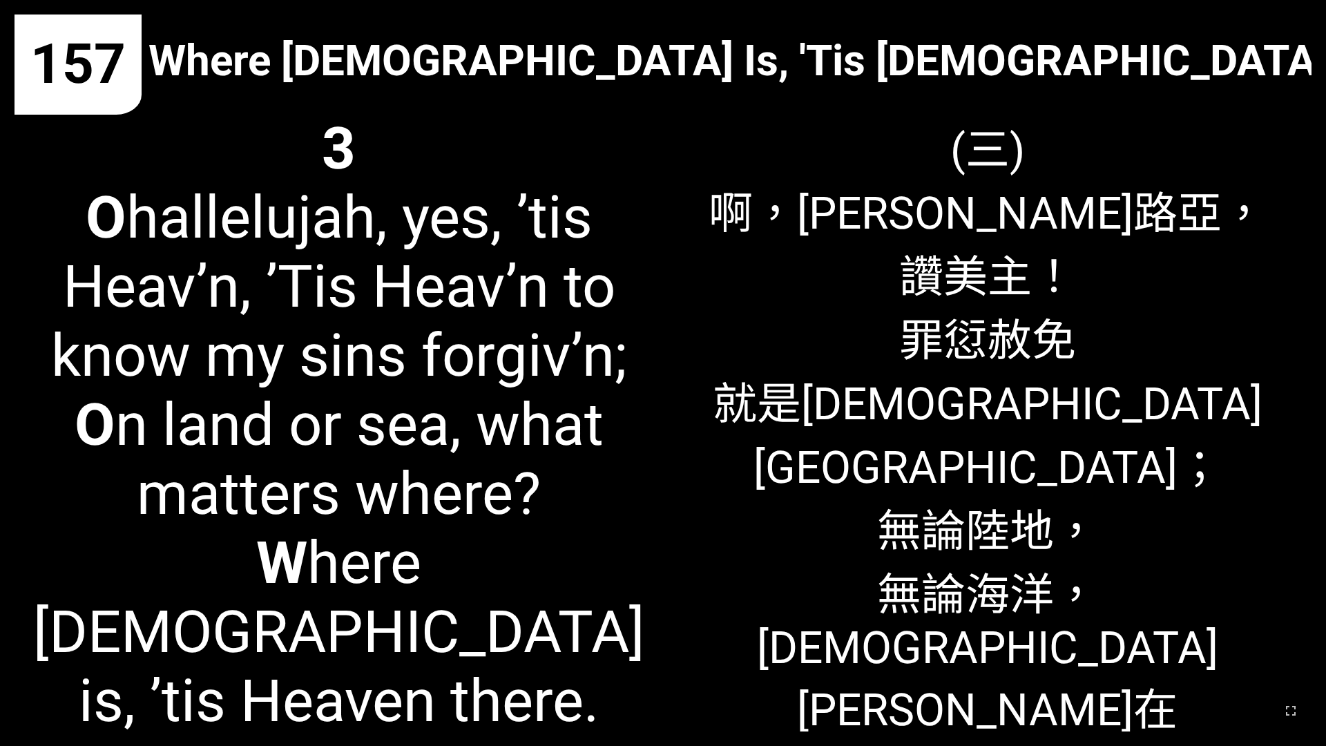
click at [733, 243] on div "(三) 啊，哈利路亞， 讚美主！ 罪愆赦免 就是神國； 無論陸地， 無論海洋， 耶穌同在 就是神國。" at bounding box center [987, 415] width 649 height 633
